Goal: Task Accomplishment & Management: Use online tool/utility

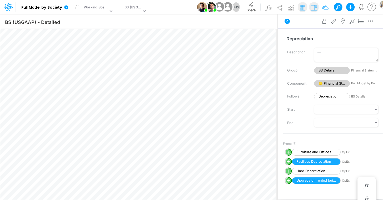
scroll to position [2, 8]
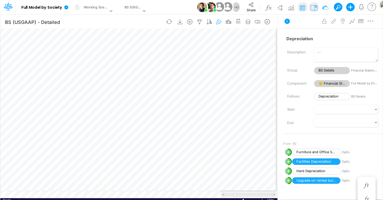
click at [188, 195] on div "Paste Cut Copy AutoFill -1887.633 Ready 100% Sum: null Max: null Min: null Nume…" at bounding box center [138, 112] width 277 height 166
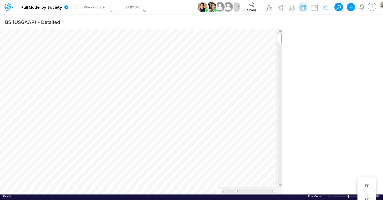
type input "BS (01BR - IP)"
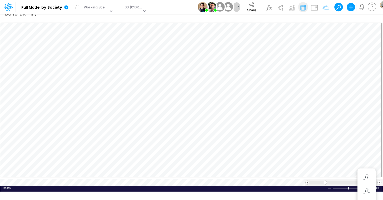
scroll to position [2, 17]
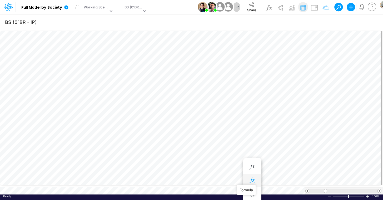
click at [251, 181] on icon "button" at bounding box center [252, 181] width 8 height 6
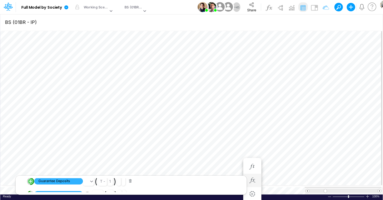
scroll to position [9, 0]
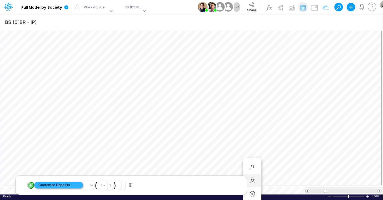
click at [72, 186] on span "Guarantee Deposits" at bounding box center [58, 185] width 49 height 7
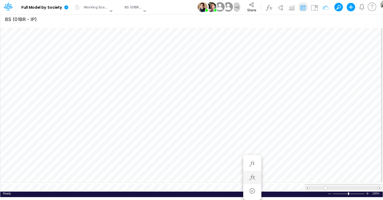
scroll to position [2, 17]
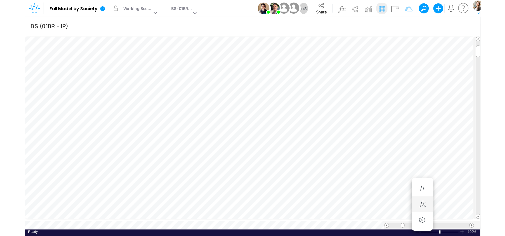
scroll to position [2, 17]
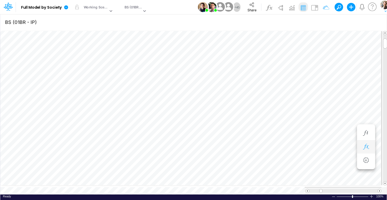
click at [366, 149] on icon "button" at bounding box center [366, 147] width 8 height 6
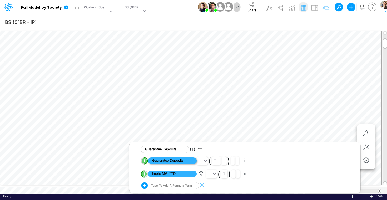
click at [180, 162] on span "Guarantee Deposits" at bounding box center [172, 161] width 49 height 7
click at [170, 161] on span "Guarantee Deposits" at bounding box center [172, 161] width 49 height 7
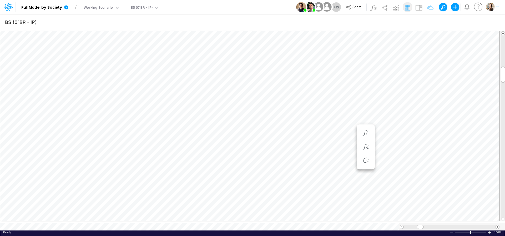
scroll to position [2, 19]
type input "BS (USGAAP) - Detailed"
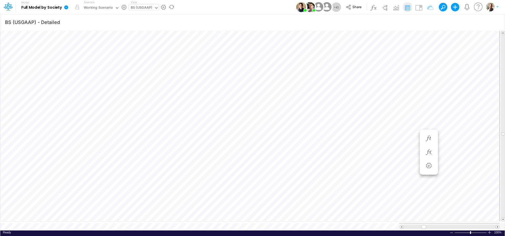
click at [138, 8] on div "BS (USGAAP)" at bounding box center [142, 8] width 22 height 6
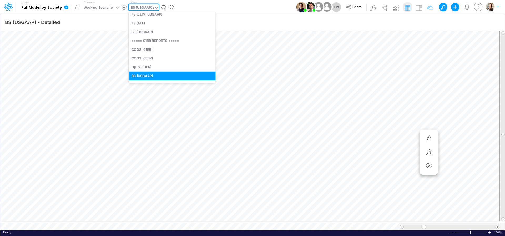
scroll to position [159, 0]
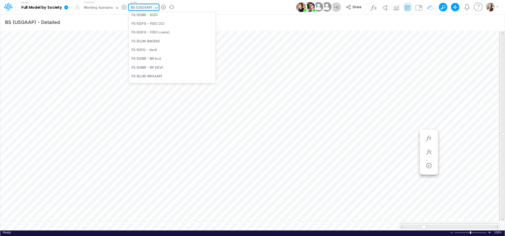
type input "04"
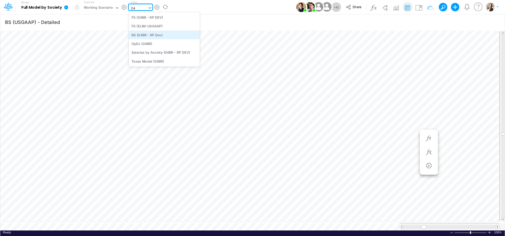
click at [140, 37] on div "BS (04BR - RP Dev)" at bounding box center [164, 35] width 71 height 9
type input "BS - 04BR (RP Dev)"
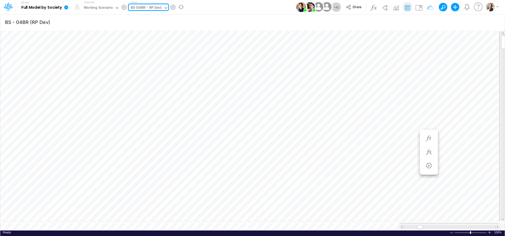
click at [145, 9] on div "BS (04BR - RP Dev)" at bounding box center [146, 8] width 31 height 6
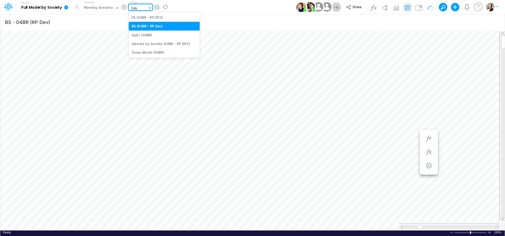
type input "04br"
click at [145, 16] on div "FS (04BR - RP DEV)" at bounding box center [164, 17] width 71 height 9
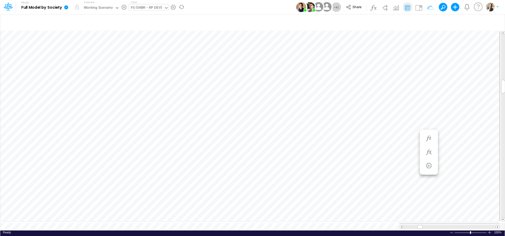
scroll to position [2, 1]
click at [383, 22] on icon "button" at bounding box center [495, 22] width 8 height 6
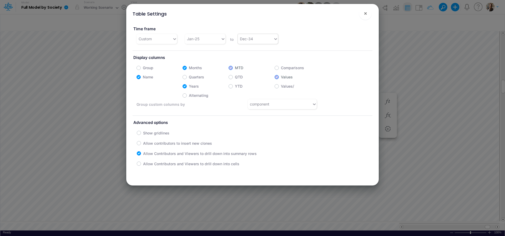
click at [258, 40] on div "Dec-34" at bounding box center [256, 38] width 36 height 9
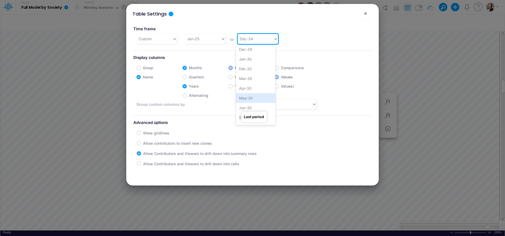
scroll to position [681, 0]
click at [251, 67] on div "Dec-28" at bounding box center [256, 65] width 40 height 10
click at [367, 13] on span "×" at bounding box center [365, 13] width 3 height 6
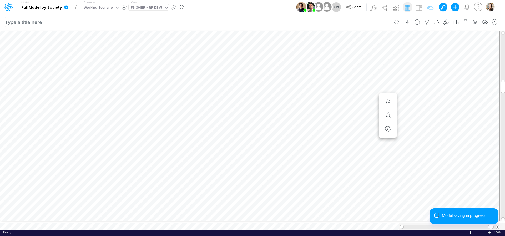
scroll to position [4, 2]
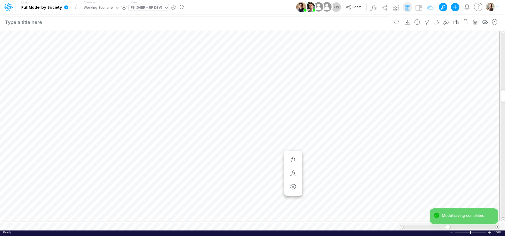
scroll to position [2, 17]
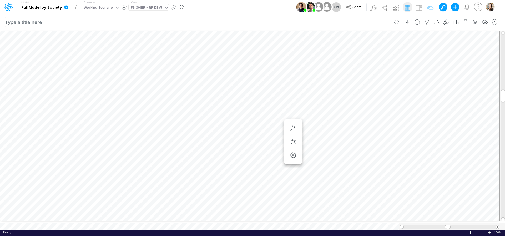
scroll to position [2, 17]
type input "BS - 04BR (RP Dev)"
click at [383, 22] on icon "button" at bounding box center [495, 22] width 8 height 6
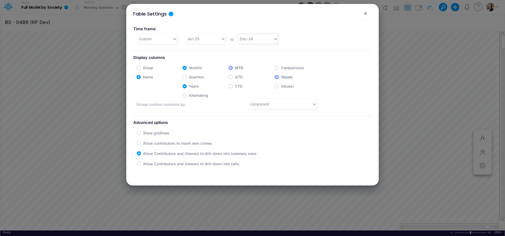
click at [268, 39] on div "Dec-34" at bounding box center [256, 38] width 36 height 9
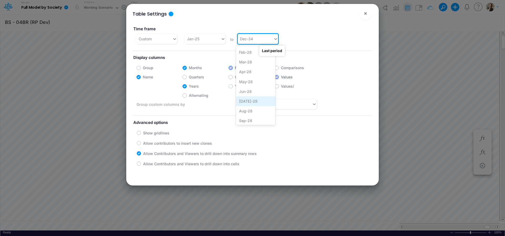
scroll to position [628, 0]
click at [249, 119] on div "Dec-28" at bounding box center [256, 117] width 40 height 10
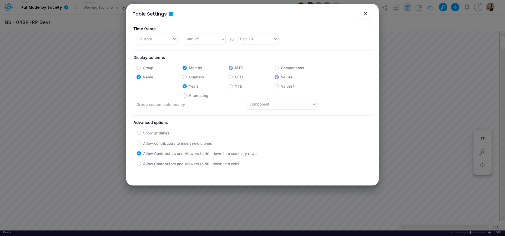
click at [366, 14] on span "×" at bounding box center [365, 13] width 3 height 6
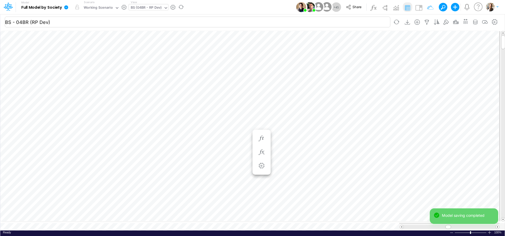
scroll to position [2, 17]
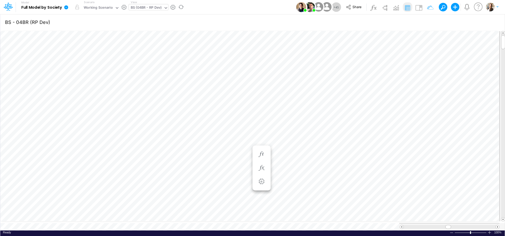
scroll to position [2, 17]
type input "BS - 04BR (RP Dev)"
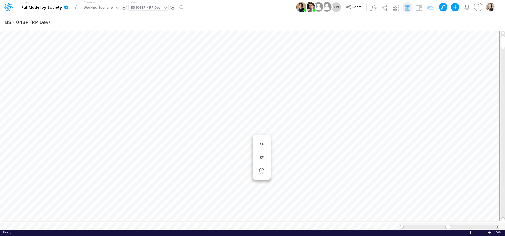
scroll to position [2, 17]
type input "BS - 04BR (RP Dev)"
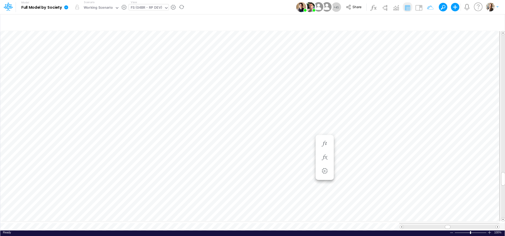
scroll to position [2, 16]
click at [298, 106] on li at bounding box center [293, 105] width 18 height 14
click at [294, 105] on icon "button" at bounding box center [293, 105] width 8 height 6
type input "BS - 04BR (RP Dev)"
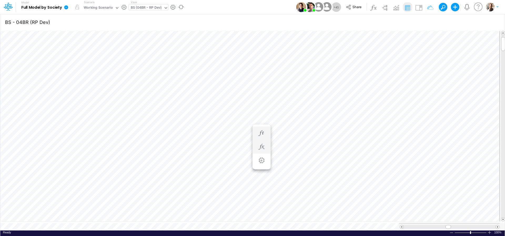
scroll to position [2, 16]
click at [203, 149] on button "button" at bounding box center [199, 147] width 10 height 11
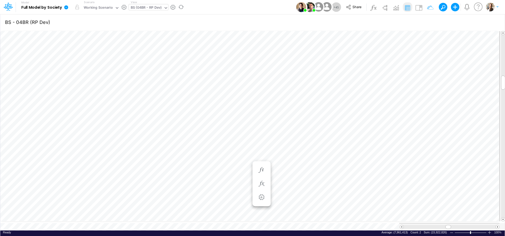
scroll to position [2, 17]
click at [349, 219] on div "Close" at bounding box center [357, 219] width 23 height 6
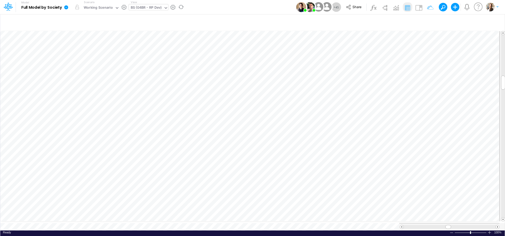
type input "BS - 04BR (RP Dev)"
click at [317, 218] on div "Close" at bounding box center [325, 217] width 23 height 6
click at [282, 219] on span "Close" at bounding box center [288, 218] width 14 height 5
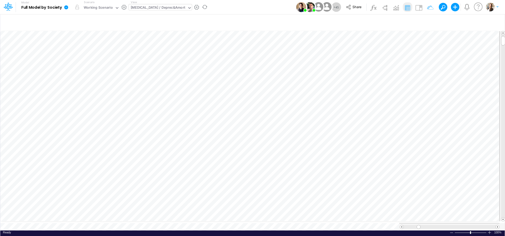
scroll to position [0, 0]
click at [238, 218] on span "Close" at bounding box center [243, 217] width 14 height 5
type input "BS (01BR - IP)"
click at [141, 9] on div "BS (01BR - IP)" at bounding box center [142, 8] width 22 height 6
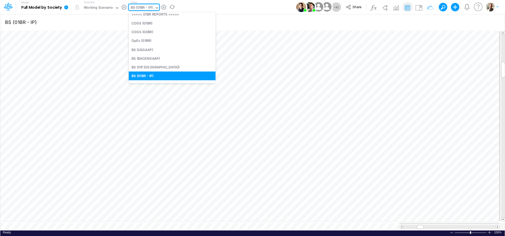
scroll to position [0, 0]
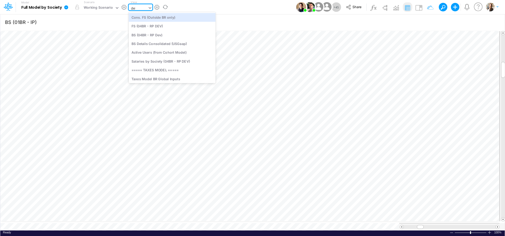
type input "debt"
click at [140, 16] on div "Debt Schedules - Loans" at bounding box center [164, 17] width 71 height 9
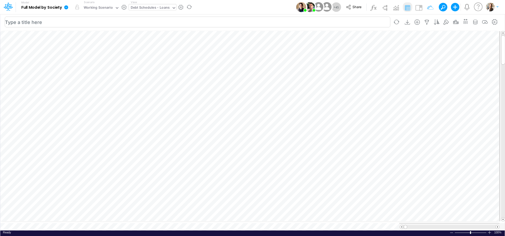
scroll to position [2, 1]
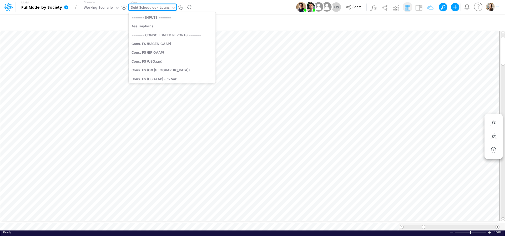
click at [152, 9] on div "Debt Schedules - Loans" at bounding box center [150, 8] width 39 height 6
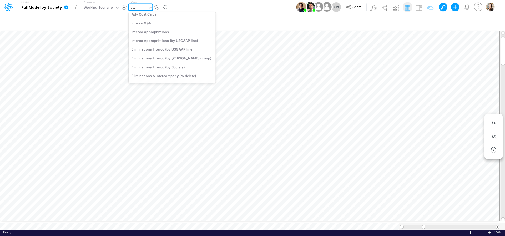
scroll to position [0, 0]
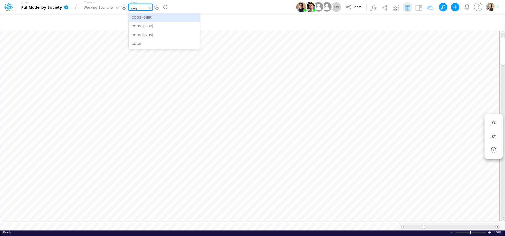
type input "cogs"
click at [142, 26] on div "COGS (03BR)" at bounding box center [164, 26] width 71 height 9
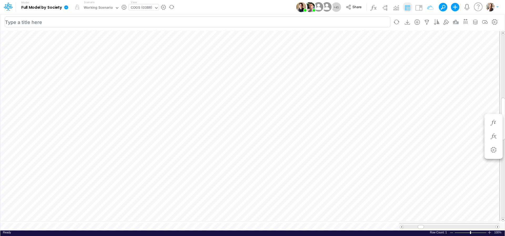
scroll to position [4, 16]
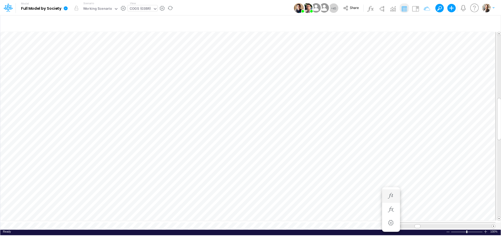
scroll to position [2, 11]
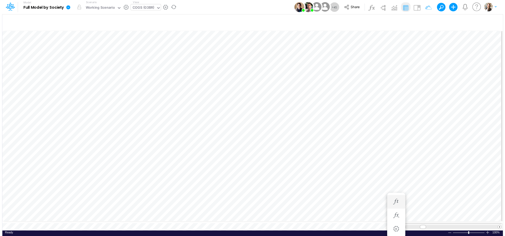
scroll to position [2, 11]
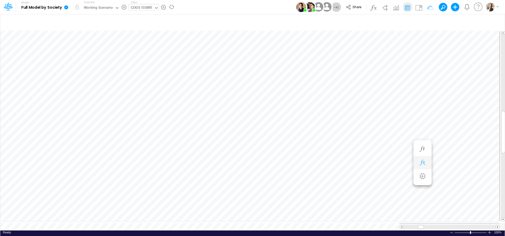
click at [383, 163] on icon "button" at bounding box center [423, 163] width 8 height 6
click at [383, 146] on div "Exponent Term =" at bounding box center [394, 149] width 10 height 11
click at [383, 148] on icon "button" at bounding box center [394, 149] width 8 height 6
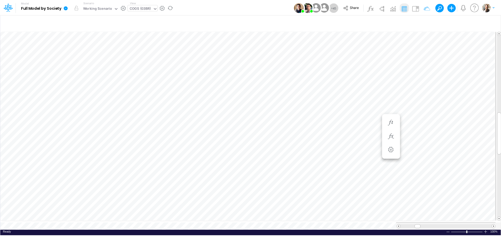
scroll to position [2, 1]
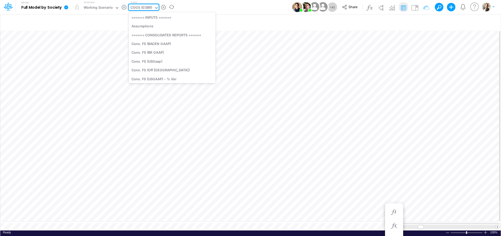
click at [136, 7] on div "COGS (03BR)" at bounding box center [142, 8] width 22 height 6
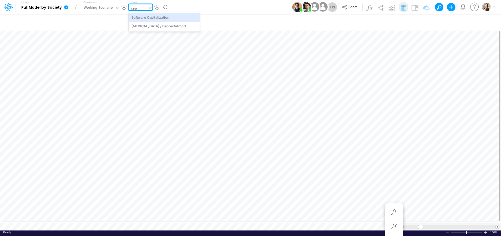
type input "cape"
click at [146, 18] on div "[MEDICAL_DATA] / Deprec&Amort" at bounding box center [164, 17] width 71 height 9
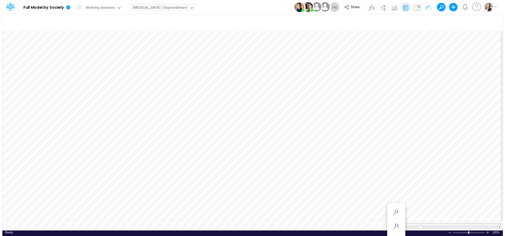
scroll to position [2, 1]
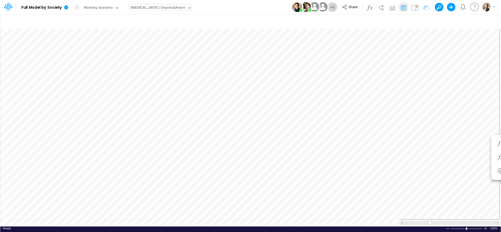
scroll to position [2, 6]
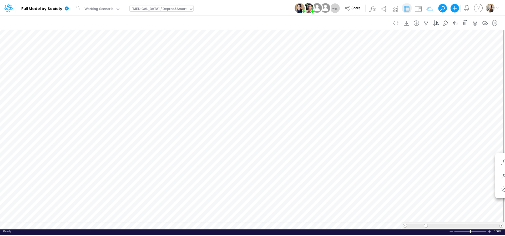
scroll to position [2, 1]
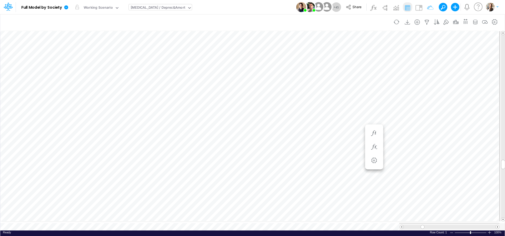
scroll to position [2, 17]
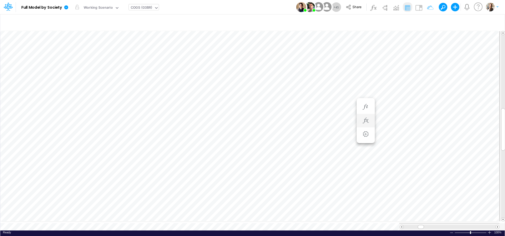
scroll to position [2, 7]
